Goal: Navigation & Orientation: Find specific page/section

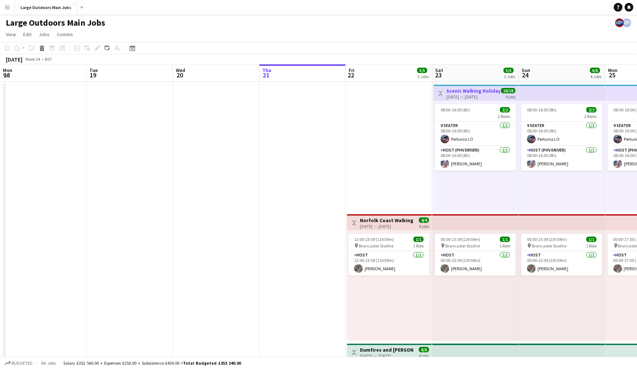
scroll to position [0, 213]
